Goal: Understand process/instructions: Learn how to perform a task or action

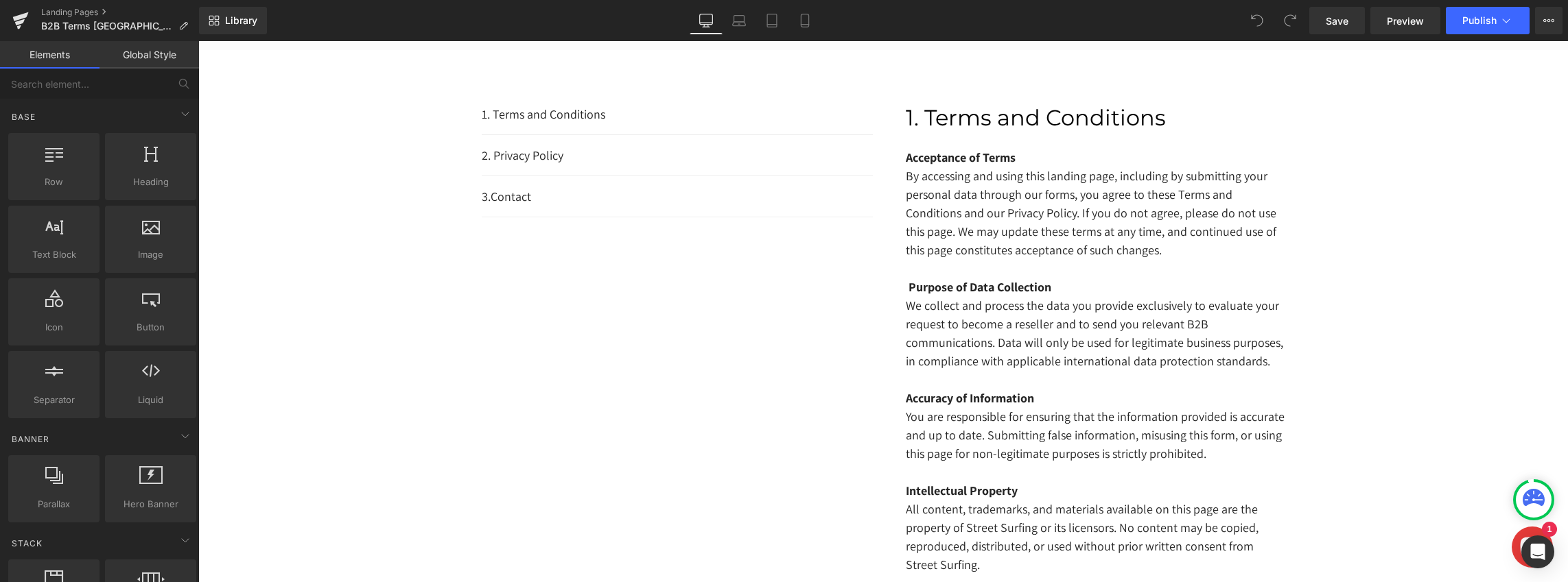
scroll to position [236, 0]
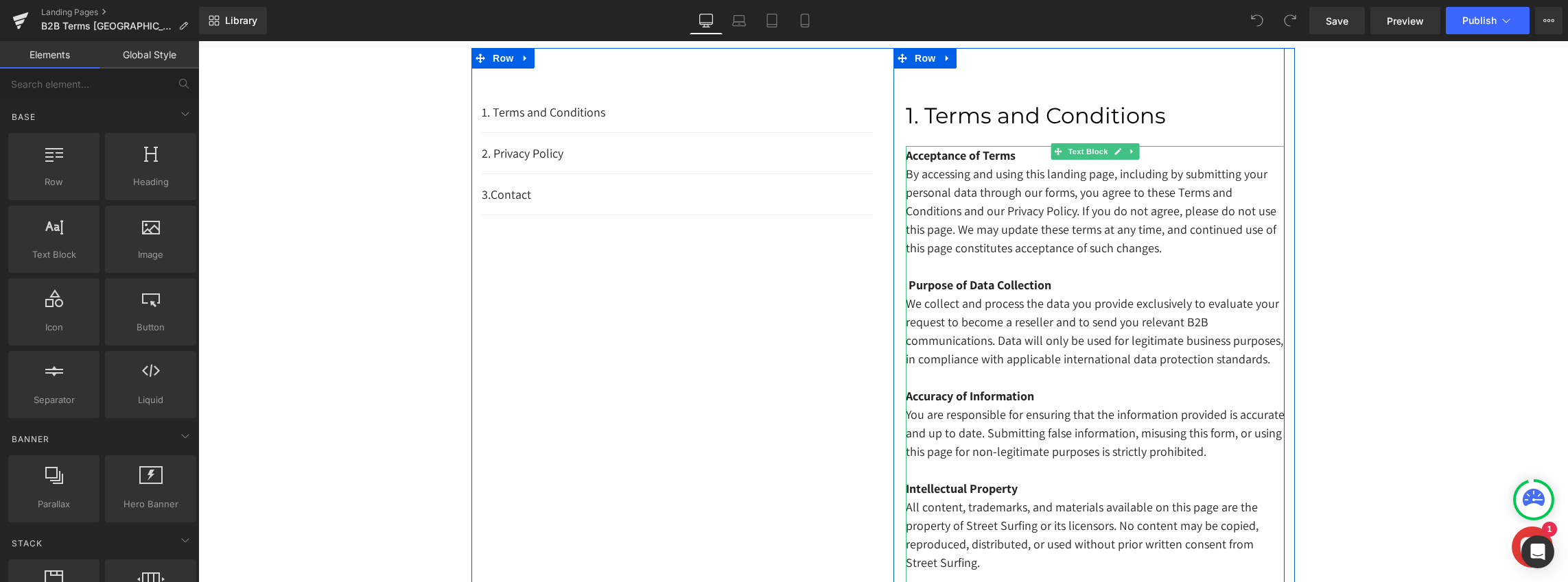
click at [916, 153] on strong "Acceptance of Terms" at bounding box center [961, 155] width 110 height 15
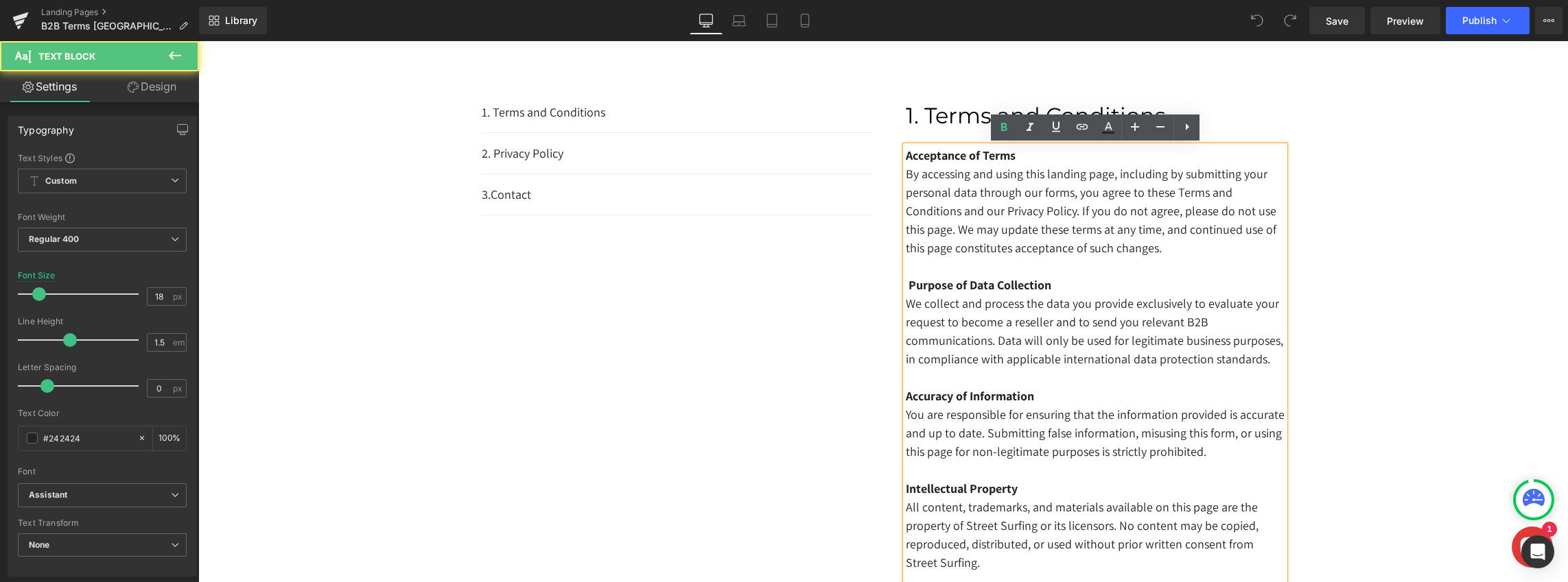
drag, startPoint x: 905, startPoint y: 155, endPoint x: 1009, endPoint y: 335, distance: 207.9
click at [1009, 335] on div "Acceptance of Terms By accessing and using this landing page, including by subm…" at bounding box center [1095, 489] width 378 height 685
drag, startPoint x: 905, startPoint y: 154, endPoint x: 1065, endPoint y: 261, distance: 192.5
click at [1065, 261] on div "Acceptance of Terms By accessing and using this landing page, including by subm…" at bounding box center [1095, 489] width 378 height 685
click at [906, 154] on div "Acceptance of Terms By accessing and using this landing page, including by subm…" at bounding box center [1095, 489] width 378 height 685
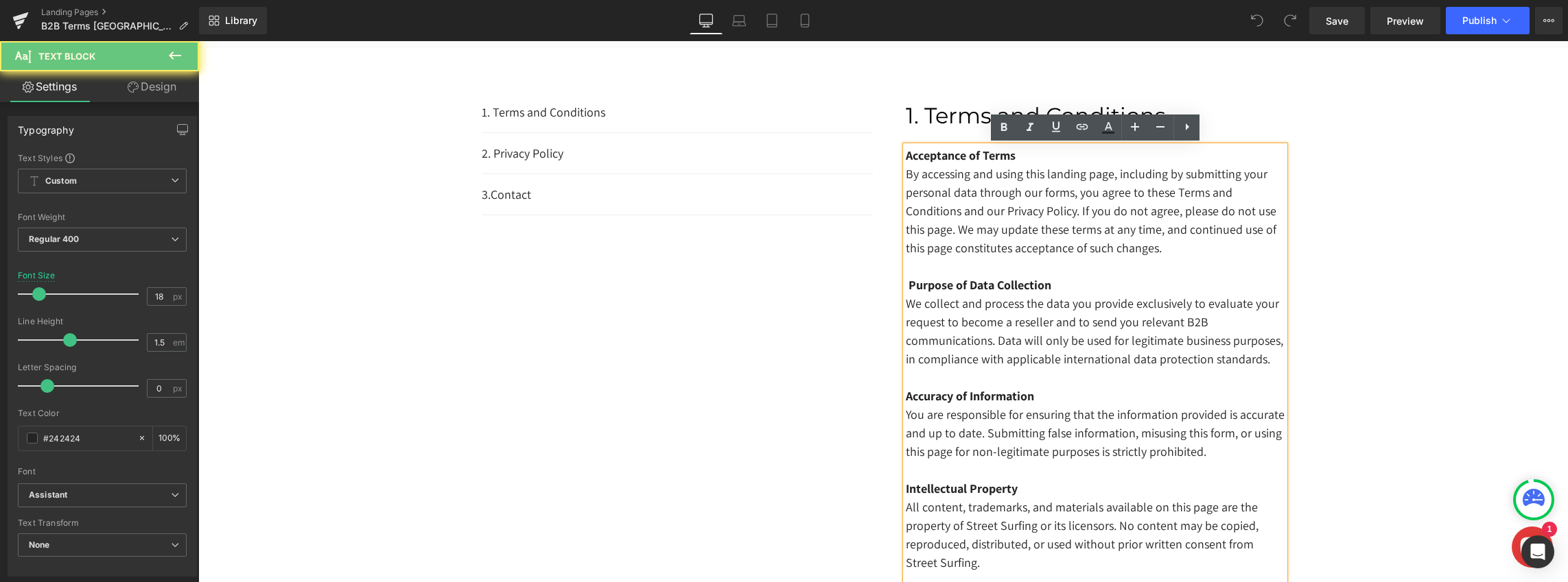
click at [906, 153] on div "Acceptance of Terms By accessing and using this landing page, including by subm…" at bounding box center [1095, 489] width 378 height 685
click at [907, 153] on strong "Acceptance of Terms" at bounding box center [961, 155] width 110 height 15
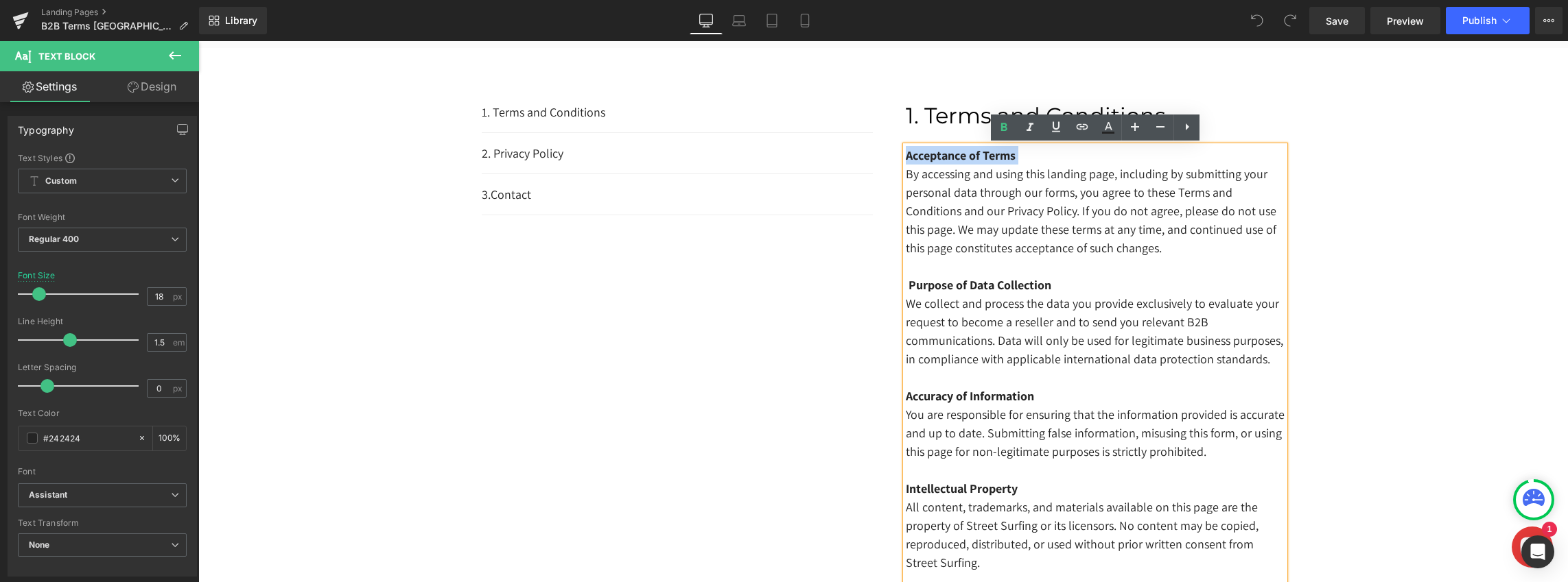
click at [907, 153] on strong "Acceptance of Terms" at bounding box center [961, 155] width 110 height 15
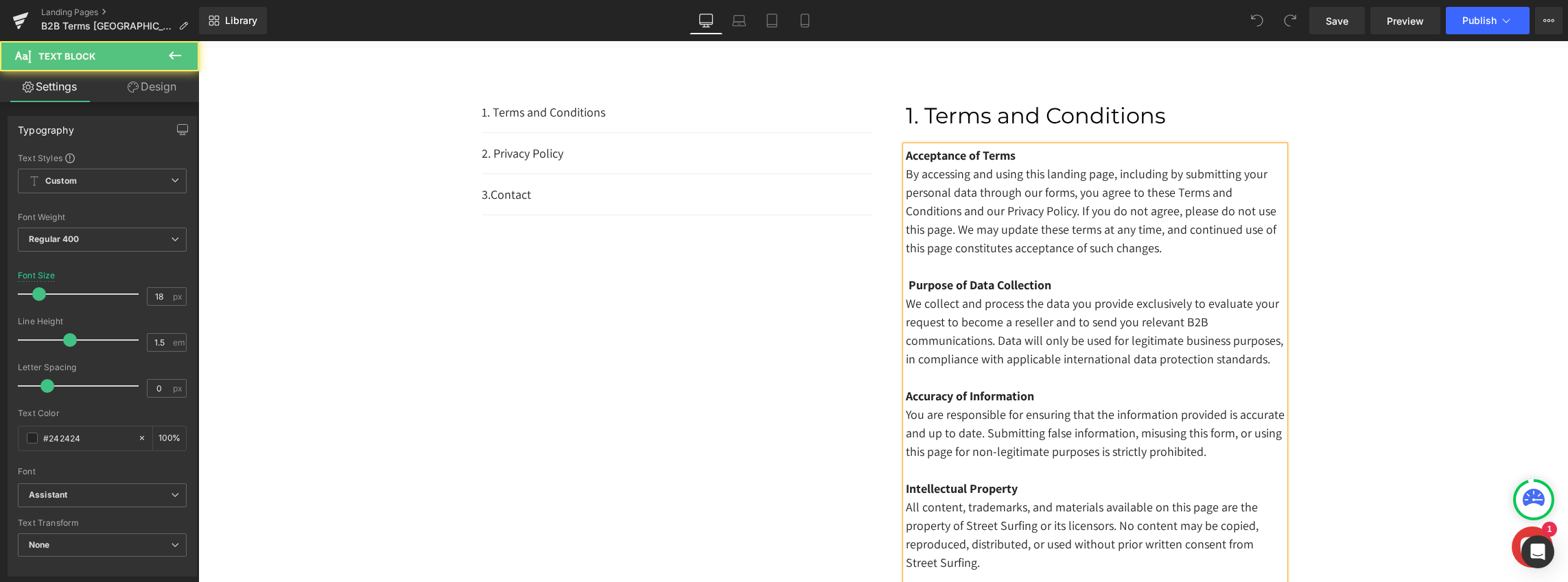
click at [958, 167] on p "By accessing and using this landing page, including by submitting your personal…" at bounding box center [1095, 211] width 378 height 93
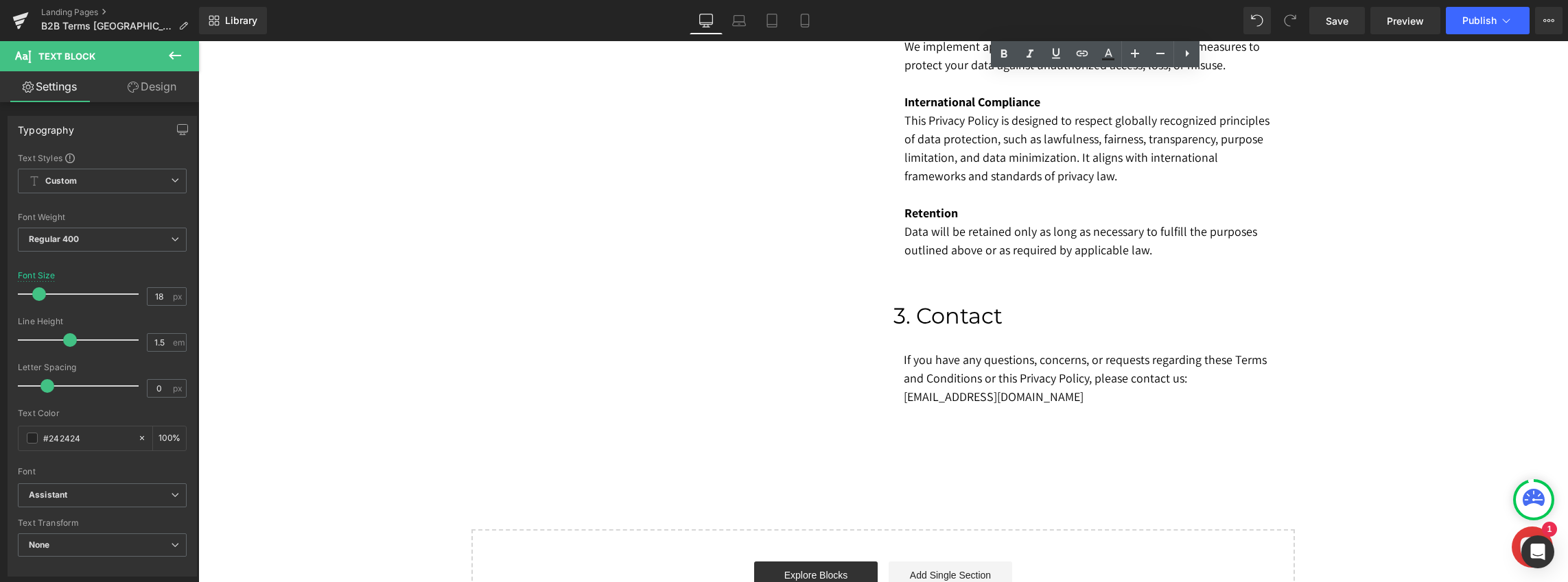
scroll to position [1380, 0]
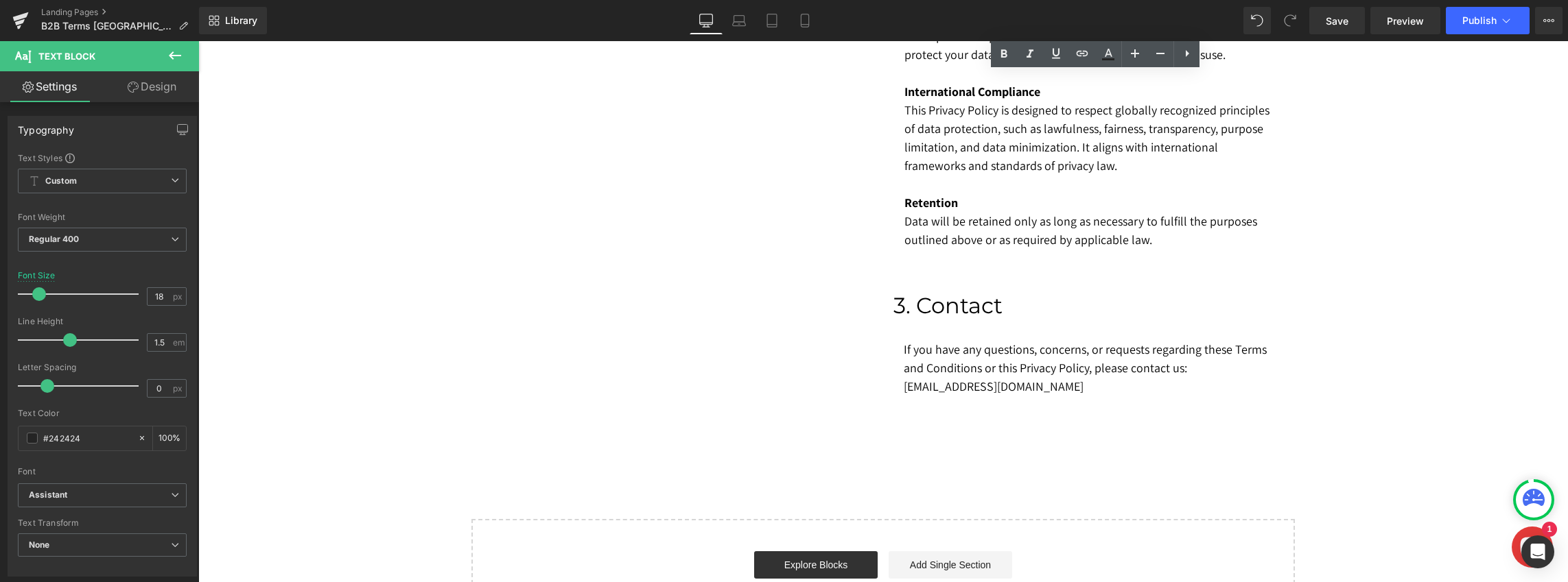
drag, startPoint x: 907, startPoint y: 153, endPoint x: 1150, endPoint y: 226, distance: 253.7
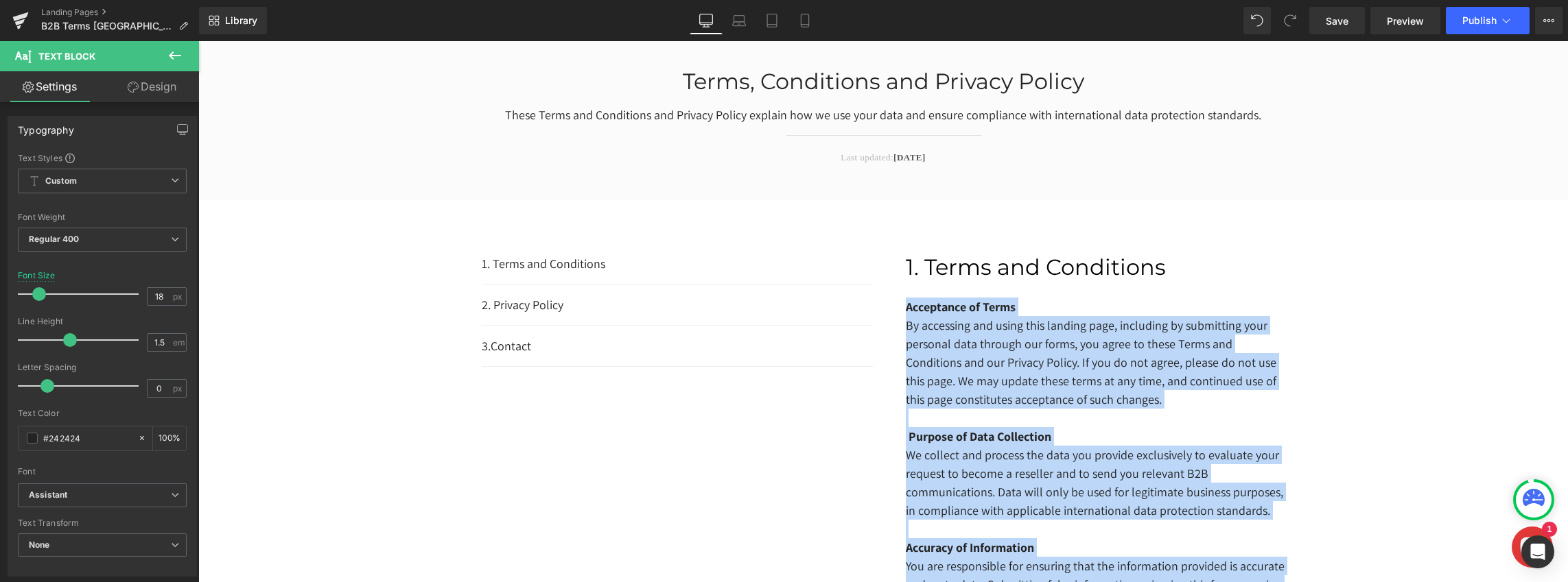
scroll to position [87, 0]
